Goal: Task Accomplishment & Management: Manage account settings

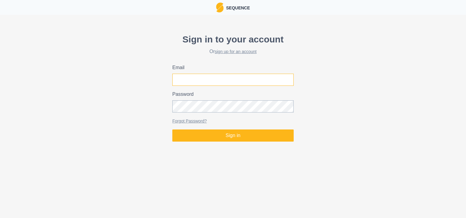
type input "[PERSON_NAME][EMAIL_ADDRESS][PERSON_NAME][DOMAIN_NAME]"
click at [213, 135] on button "Sign in" at bounding box center [232, 135] width 121 height 12
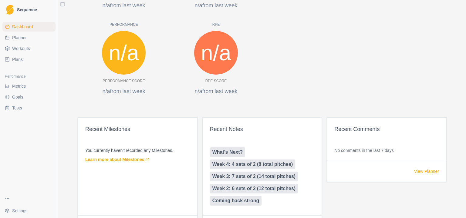
scroll to position [287, 0]
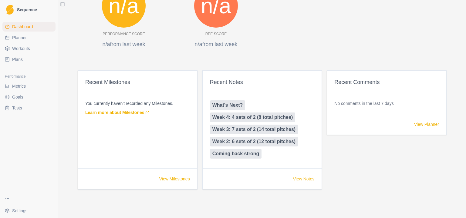
click at [19, 11] on span "Sequence" at bounding box center [27, 10] width 20 height 4
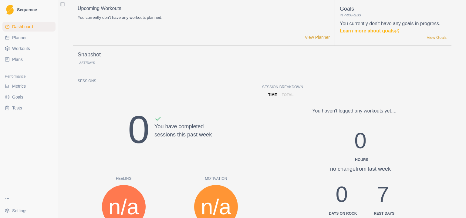
click at [15, 61] on span "Plans" at bounding box center [17, 59] width 11 height 6
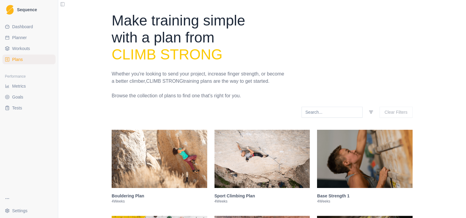
click at [62, 5] on button "Toggle Sidebar" at bounding box center [62, 4] width 8 height 8
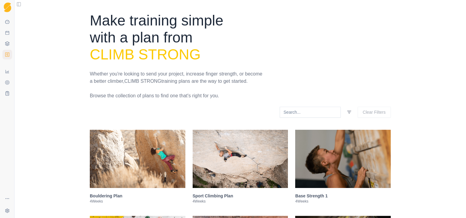
click at [19, 7] on button "Toggle Sidebar" at bounding box center [19, 4] width 8 height 8
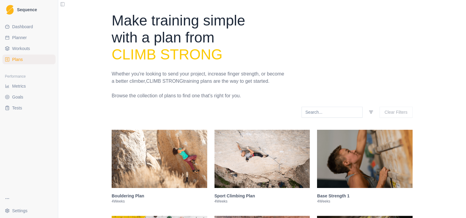
click at [11, 8] on img at bounding box center [10, 10] width 8 height 10
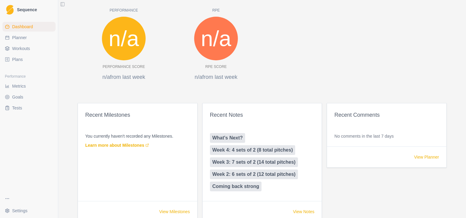
scroll to position [287, 0]
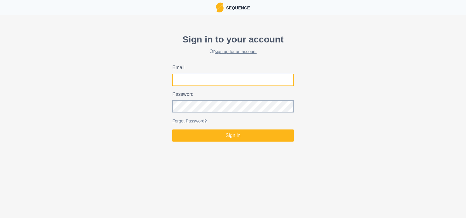
type input "[PERSON_NAME][EMAIL_ADDRESS][PERSON_NAME][DOMAIN_NAME]"
click at [230, 136] on button "Sign in" at bounding box center [232, 135] width 121 height 12
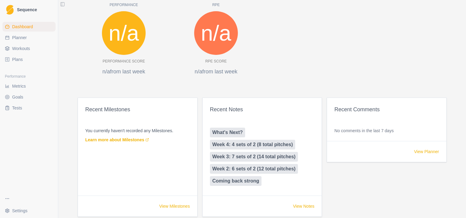
scroll to position [287, 0]
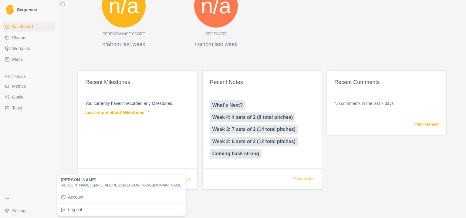
click at [8, 208] on html "Sequence Dashboard Planner Workouts Plans Performance Metrics Goals Tests Setti…" at bounding box center [233, 109] width 466 height 218
click at [75, 197] on link "Account" at bounding box center [121, 197] width 126 height 10
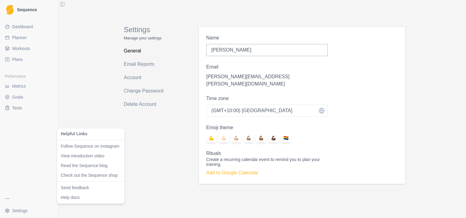
click at [6, 199] on html "Sequence Dashboard Planner Workouts Plans Performance Metrics Goals Tests Setti…" at bounding box center [233, 109] width 466 height 218
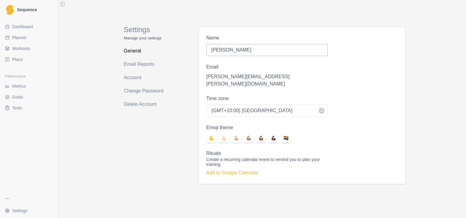
click at [153, 181] on html "Sequence Dashboard Planner Workouts Plans Performance Metrics Goals Tests Setti…" at bounding box center [233, 109] width 466 height 218
click at [131, 75] on link "Account" at bounding box center [148, 78] width 48 height 10
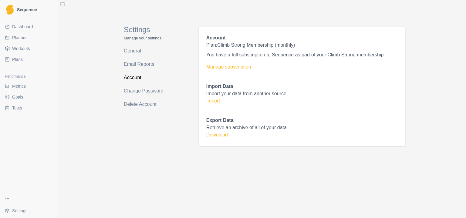
click at [217, 68] on link "Manage subscription" at bounding box center [301, 66] width 191 height 7
